Goal: Find contact information: Find contact information

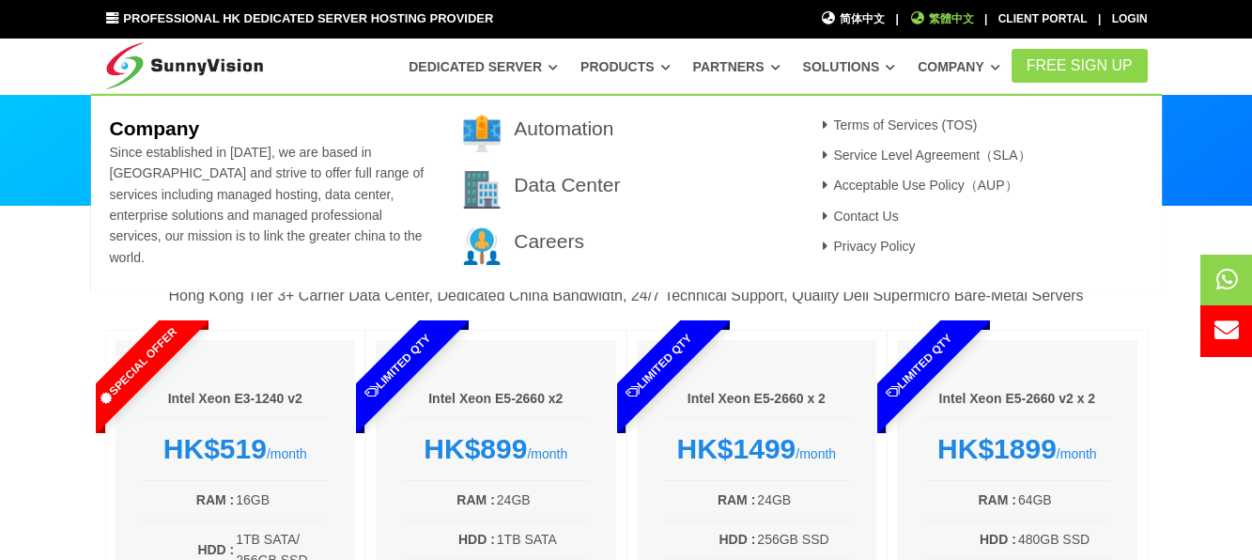
click at [668, 14] on span "繁體中文" at bounding box center [941, 19] width 65 height 18
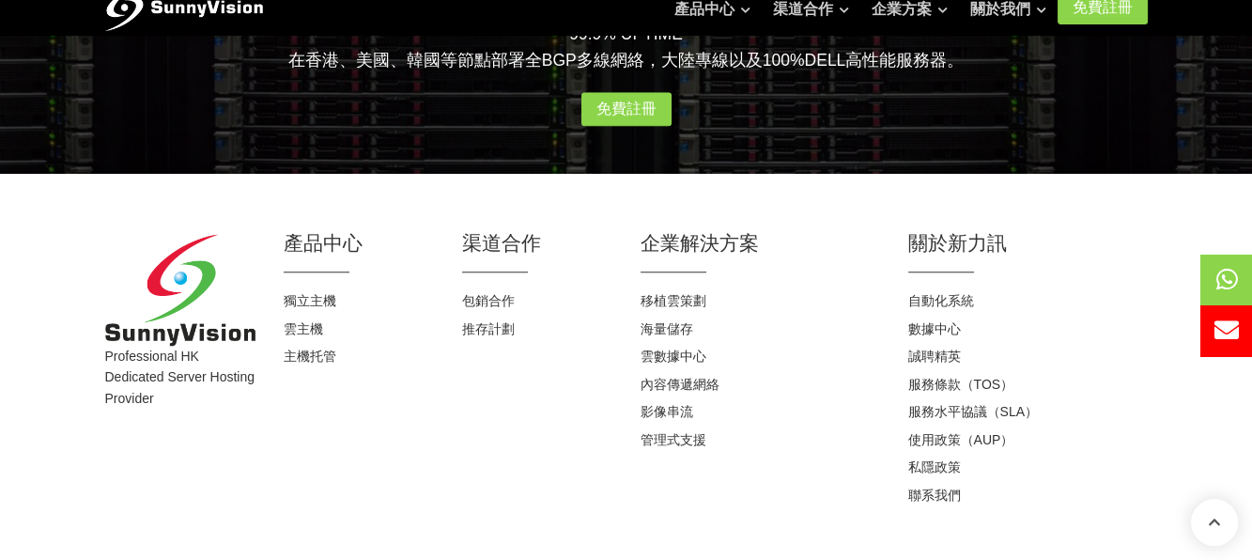
scroll to position [2563, 0]
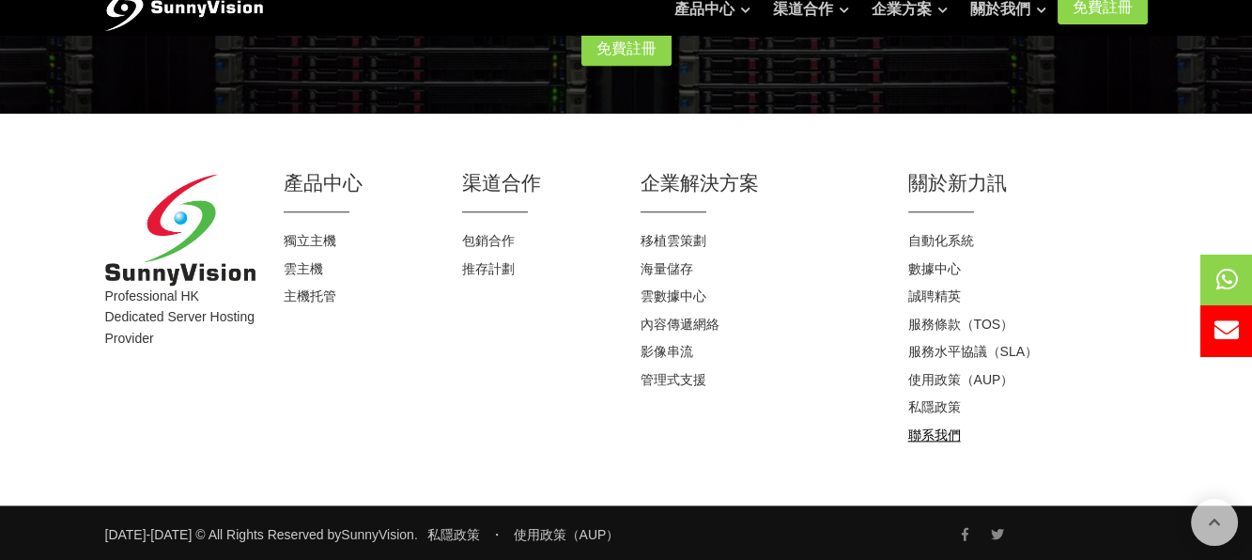
click at [937, 435] on link "聯系我們" at bounding box center [934, 434] width 53 height 15
